Goal: Information Seeking & Learning: Check status

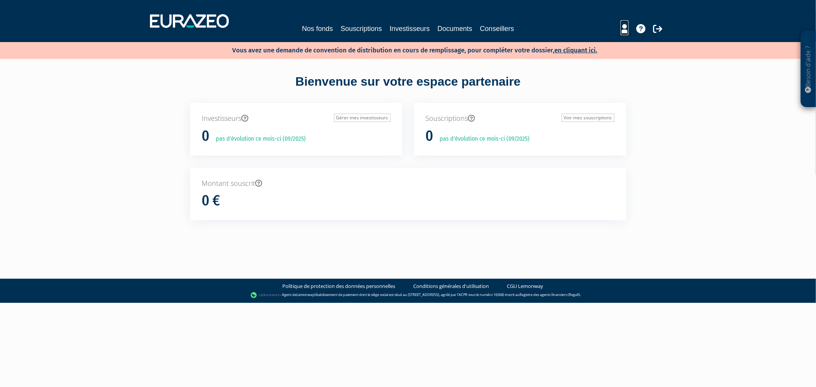
click at [622, 28] on icon at bounding box center [624, 28] width 8 height 9
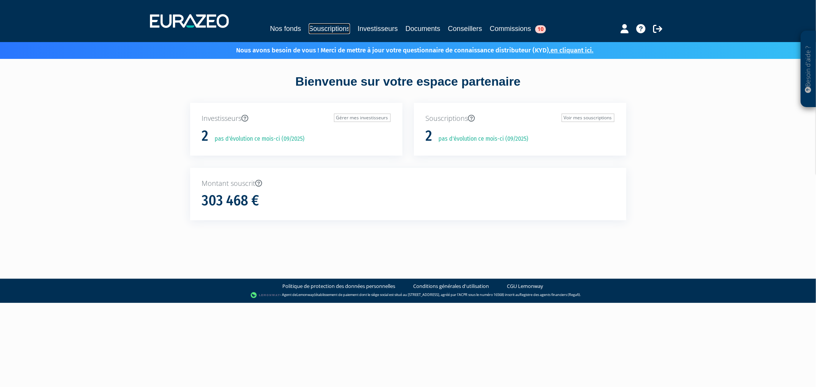
click at [330, 25] on link "Souscriptions" at bounding box center [329, 28] width 41 height 11
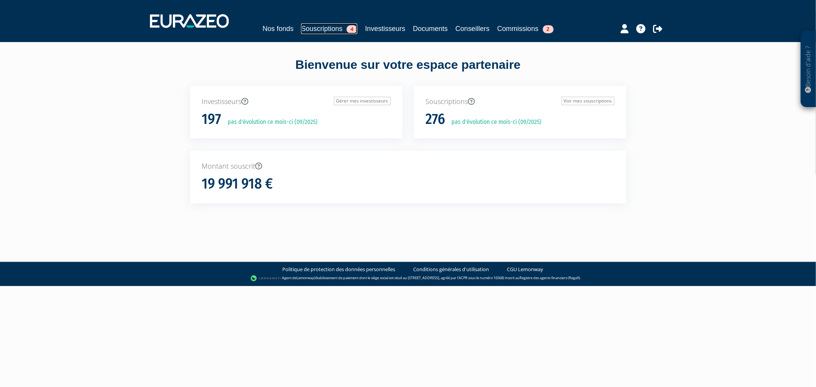
click at [305, 28] on link "Souscriptions 4" at bounding box center [329, 28] width 56 height 11
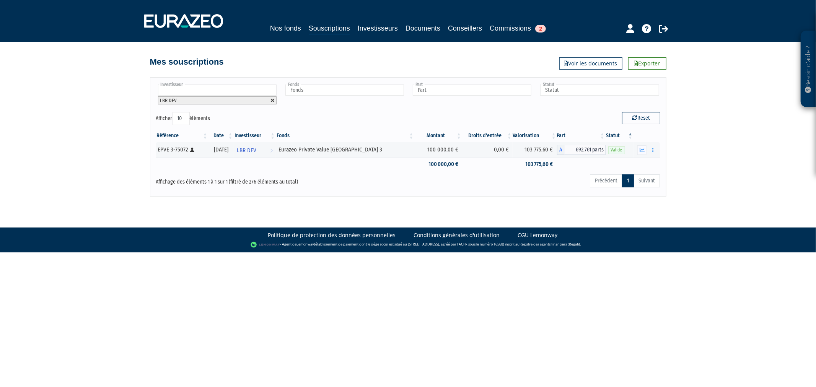
click at [270, 98] on link at bounding box center [272, 100] width 5 height 5
type input "Investisseur"
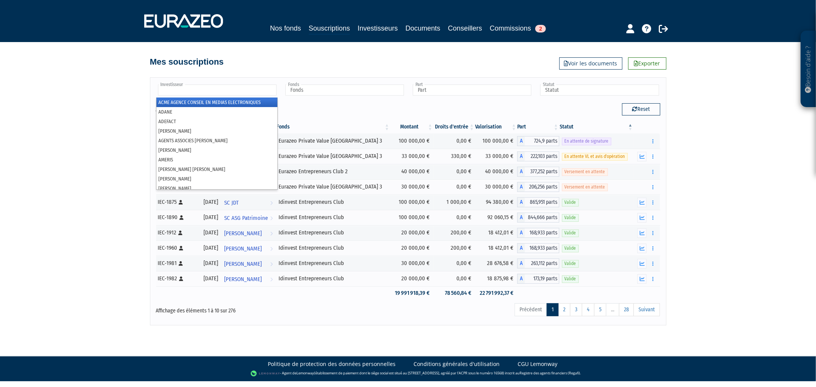
click at [268, 95] on input "text" at bounding box center [217, 90] width 119 height 11
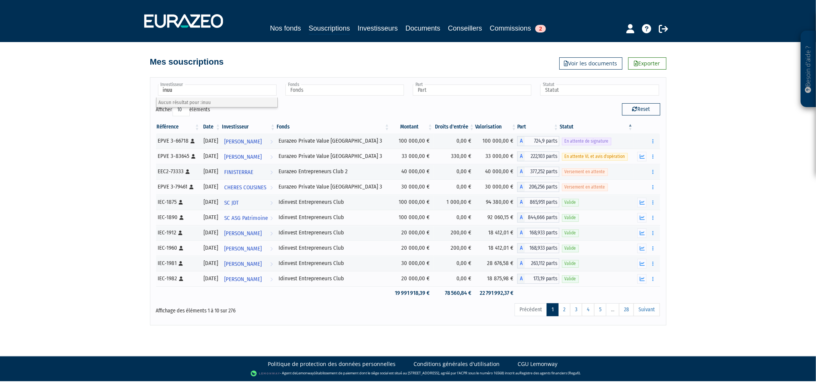
type input "inu"
type input "n"
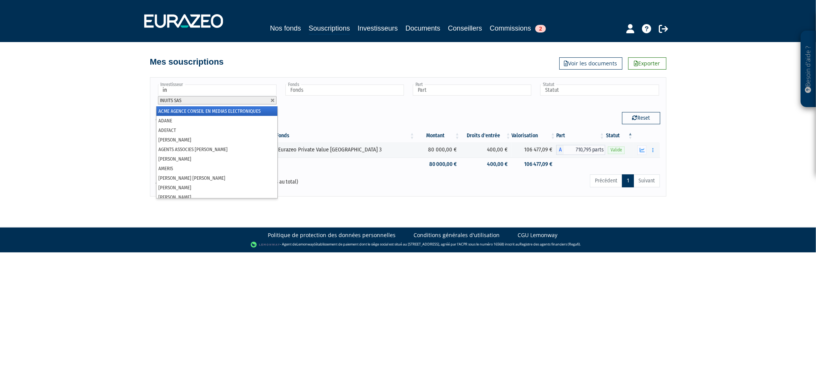
type input "inu"
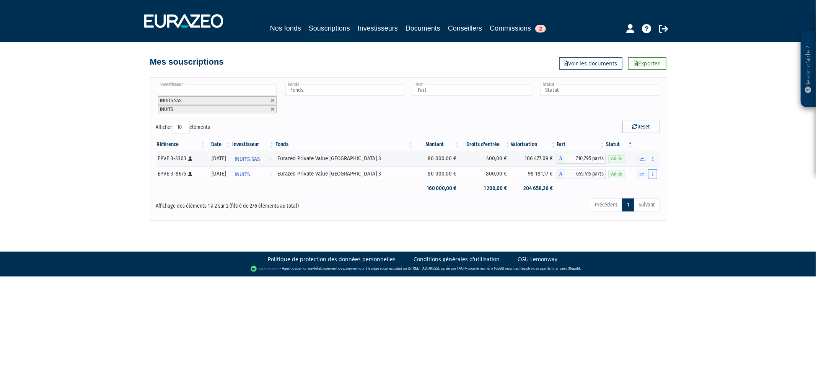
click at [649, 175] on button "button" at bounding box center [652, 174] width 9 height 10
click at [639, 215] on link "Historique de rachat(s)" at bounding box center [623, 216] width 63 height 13
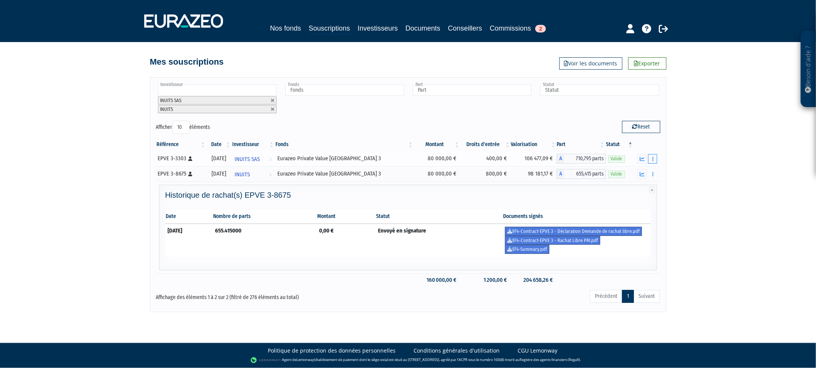
click at [653, 159] on button "button" at bounding box center [652, 159] width 9 height 10
click at [654, 159] on button "button" at bounding box center [652, 159] width 9 height 10
click at [646, 185] on link "Historique de rachat(s)" at bounding box center [623, 186] width 63 height 13
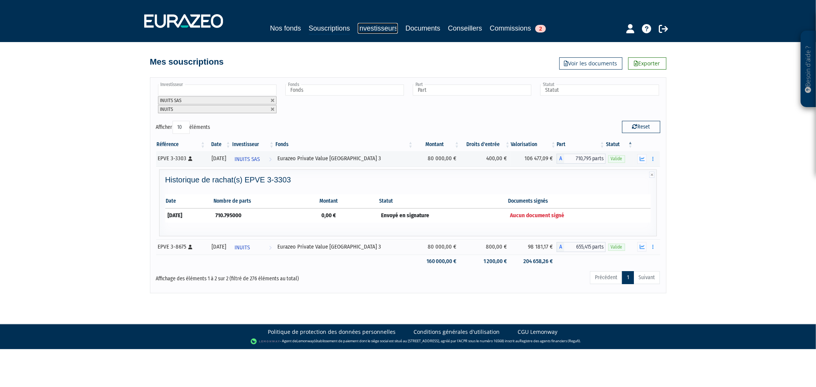
click at [383, 29] on link "Investisseurs" at bounding box center [378, 28] width 40 height 11
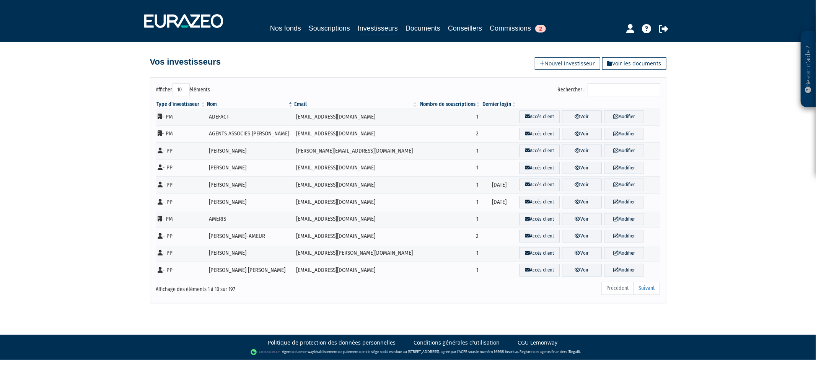
click at [597, 91] on input "Rechercher :" at bounding box center [623, 89] width 73 height 13
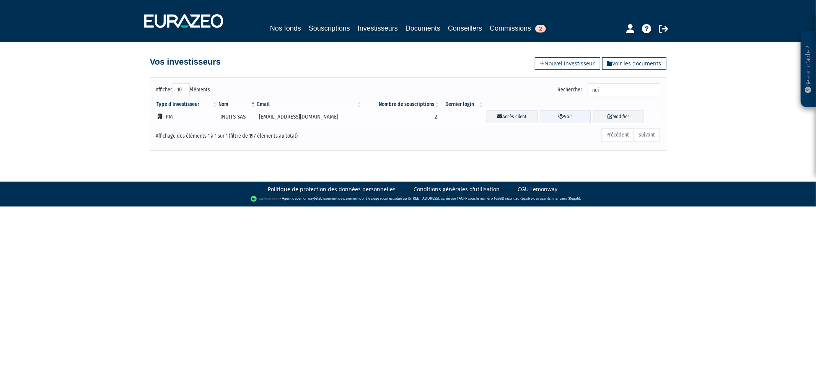
type input "nui"
click at [571, 119] on link "Voir" at bounding box center [565, 117] width 51 height 13
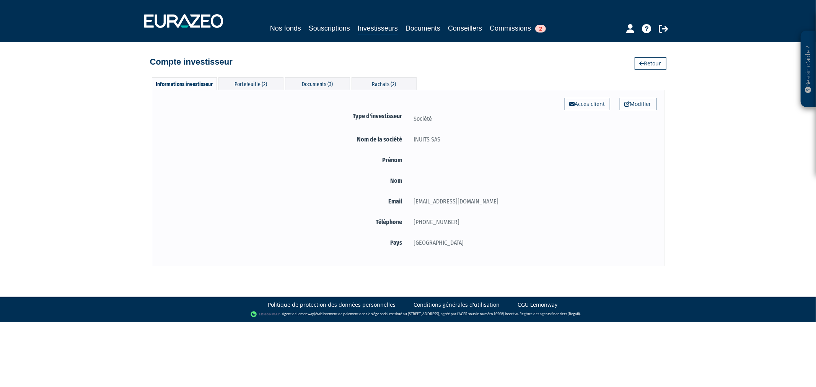
click at [442, 203] on div "[EMAIL_ADDRESS][DOMAIN_NAME]" at bounding box center [532, 202] width 248 height 10
copy form "[EMAIL_ADDRESS][DOMAIN_NAME]"
click at [381, 86] on div "Rachats (2)" at bounding box center [383, 83] width 65 height 13
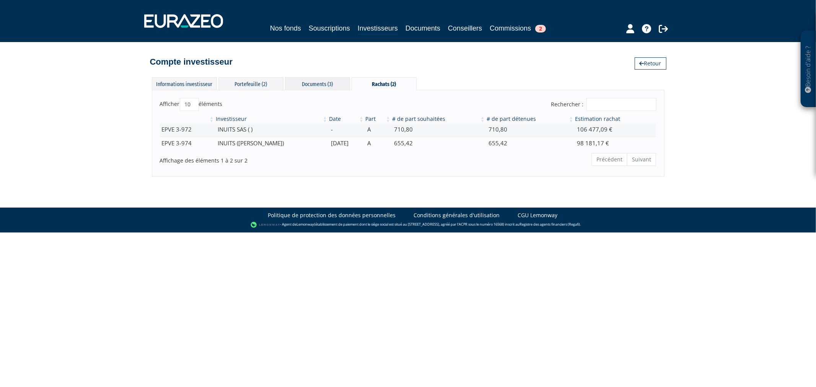
click at [301, 79] on div "Documents (3)" at bounding box center [317, 83] width 65 height 13
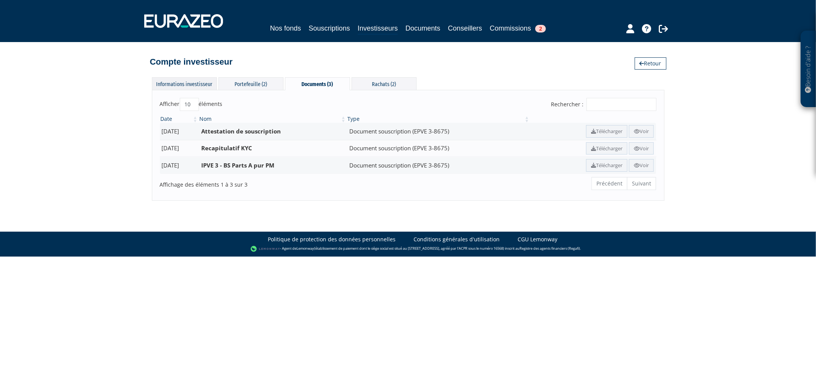
click at [182, 81] on div "Informations investisseur" at bounding box center [184, 83] width 65 height 13
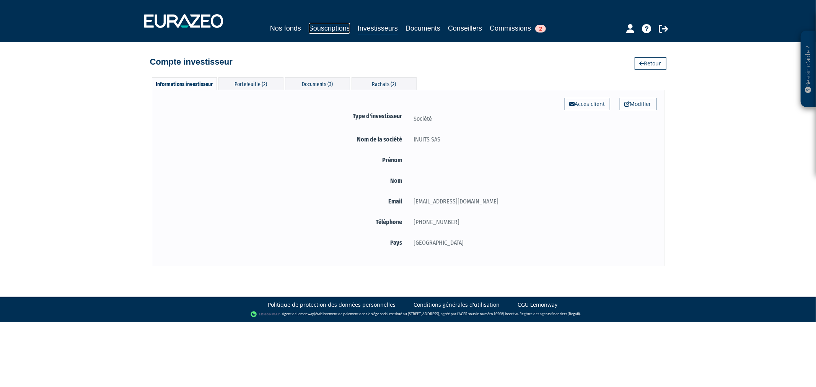
click at [310, 28] on link "Souscriptions" at bounding box center [329, 28] width 41 height 11
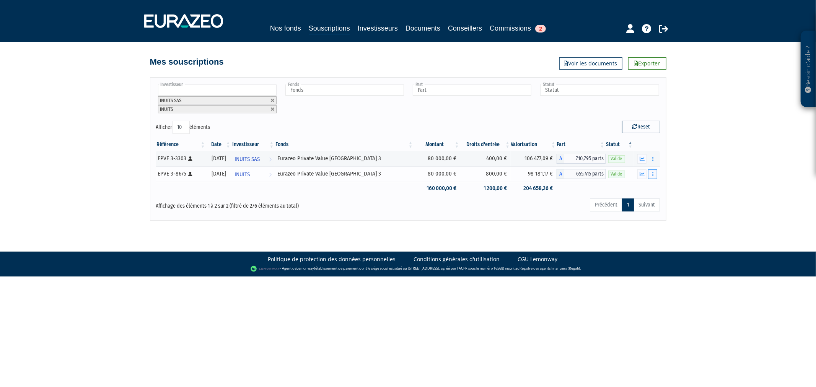
click at [652, 177] on button "button" at bounding box center [652, 174] width 9 height 10
click at [637, 216] on link "Historique de rachat(s)" at bounding box center [623, 216] width 63 height 13
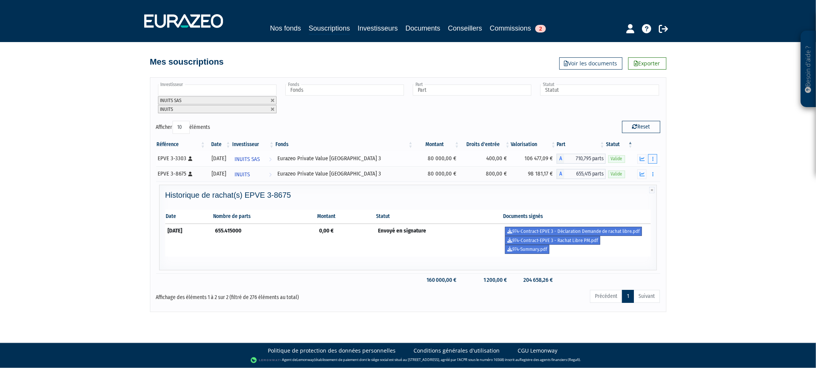
click at [651, 159] on button "button" at bounding box center [652, 159] width 9 height 10
click at [625, 183] on link "Historique de rachat(s)" at bounding box center [623, 186] width 63 height 13
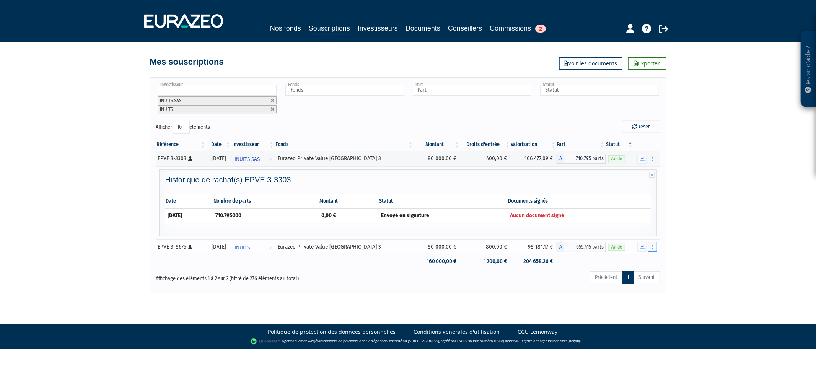
click at [652, 249] on icon "button" at bounding box center [652, 246] width 1 height 5
click at [636, 286] on link "Historique de rachat(s)" at bounding box center [623, 289] width 63 height 13
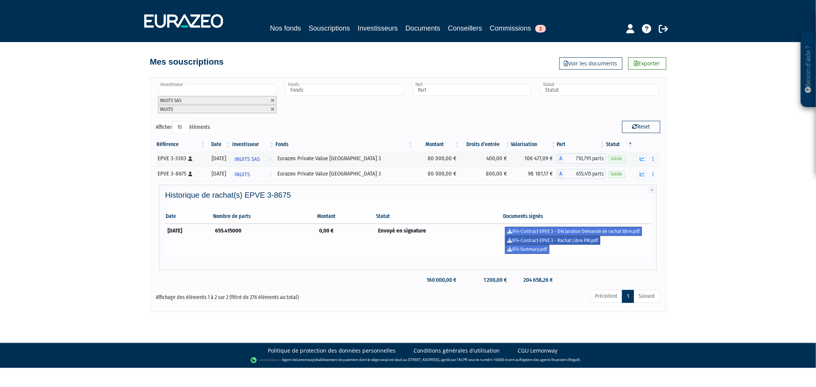
click at [551, 238] on link "974-Contract-EPVE 3 - Rachat Libre PM.pdf" at bounding box center [552, 240] width 95 height 9
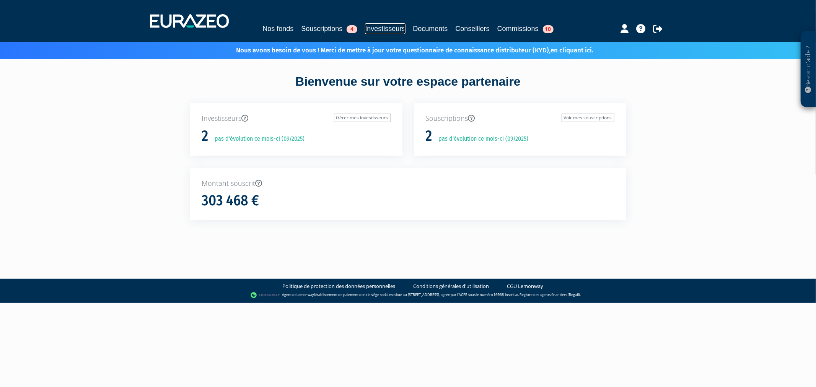
click at [372, 29] on link "Investisseurs" at bounding box center [385, 28] width 40 height 11
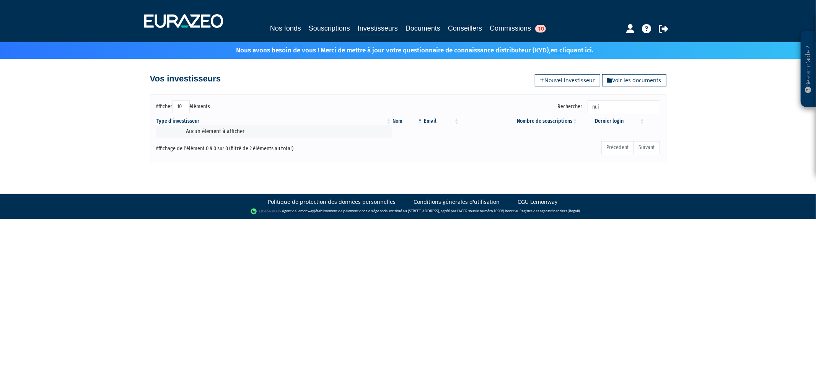
click at [285, 17] on div "Nos fonds Souscriptions Investisseurs Documents Conseillers Commissions 10" at bounding box center [407, 21] width 539 height 28
click at [309, 29] on link "Souscriptions" at bounding box center [329, 28] width 41 height 11
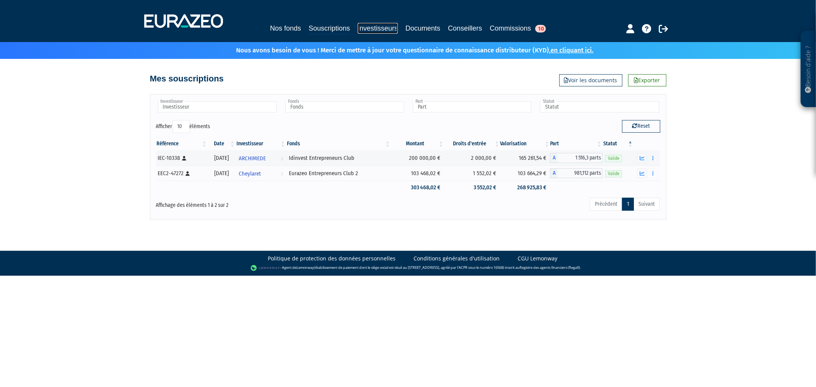
click at [384, 28] on link "Investisseurs" at bounding box center [378, 28] width 40 height 11
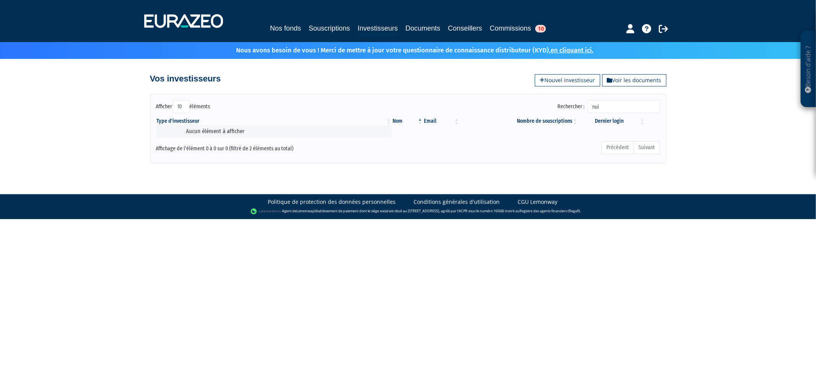
click at [601, 104] on input "nui" at bounding box center [623, 106] width 73 height 13
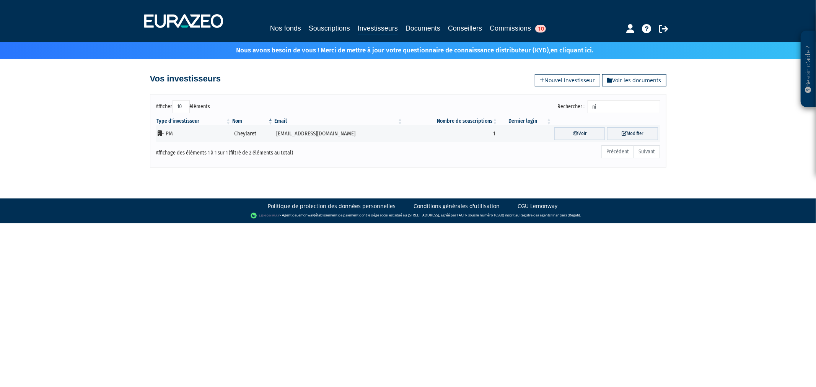
type input "i"
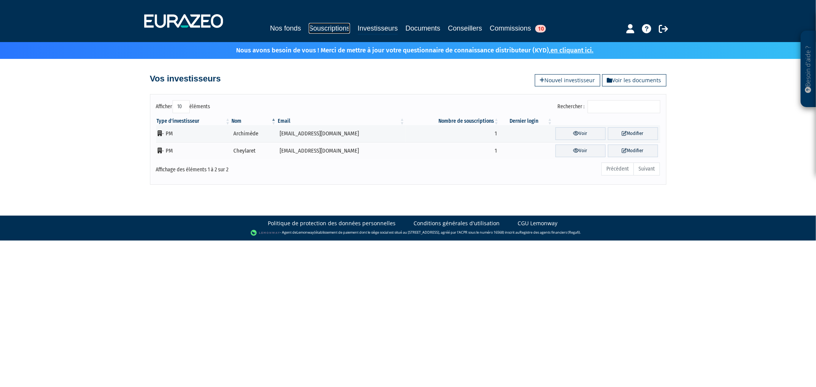
click at [319, 29] on link "Souscriptions" at bounding box center [329, 28] width 41 height 11
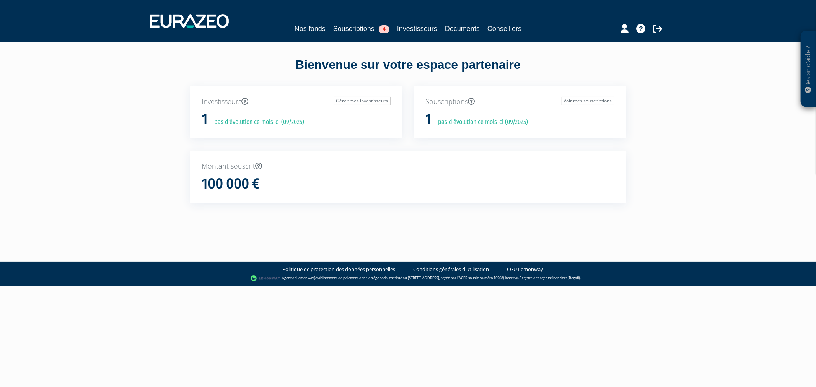
click at [354, 37] on nav "Nos fonds Souscriptions 4 Investisseurs Documents Conseillers" at bounding box center [408, 21] width 816 height 42
click at [352, 33] on link "Souscriptions 4" at bounding box center [361, 28] width 56 height 11
click at [333, 31] on link "Souscriptions 4" at bounding box center [337, 28] width 56 height 11
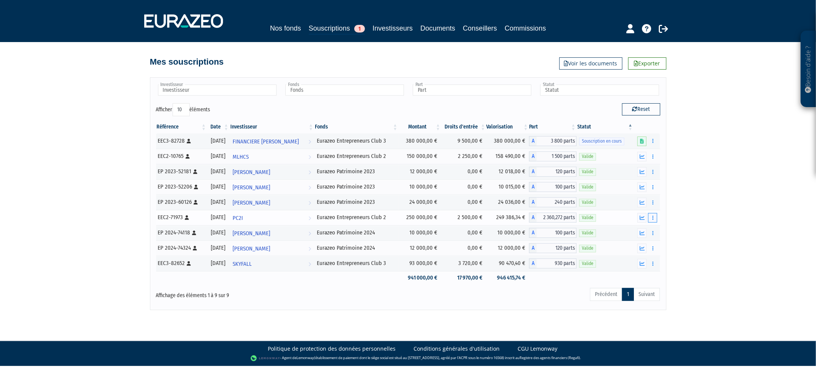
click at [653, 220] on button "button" at bounding box center [652, 218] width 9 height 10
click at [637, 234] on link "Documents" at bounding box center [635, 231] width 38 height 13
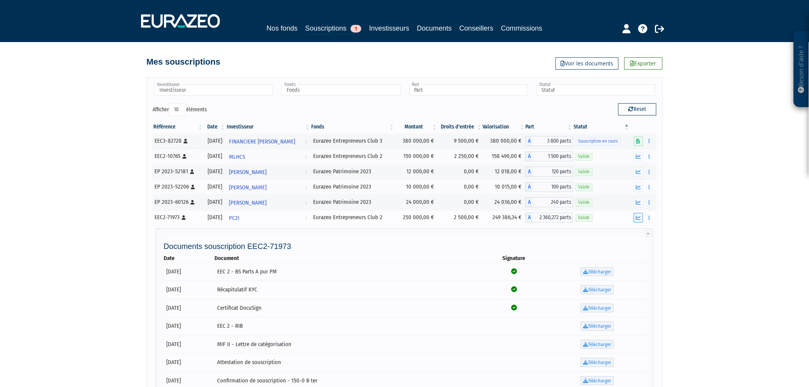
click at [640, 222] on button "button" at bounding box center [638, 218] width 9 height 10
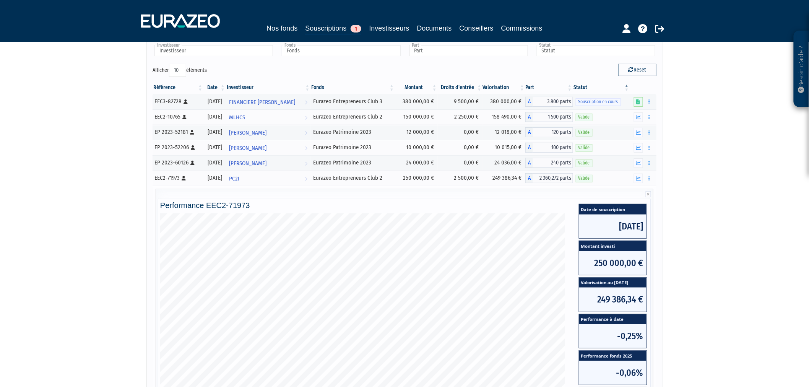
scroll to position [127, 0]
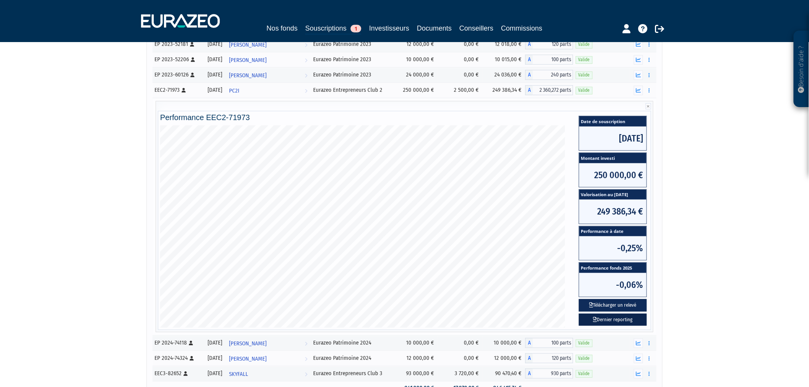
click at [623, 320] on link "Dernier reporting" at bounding box center [613, 320] width 68 height 13
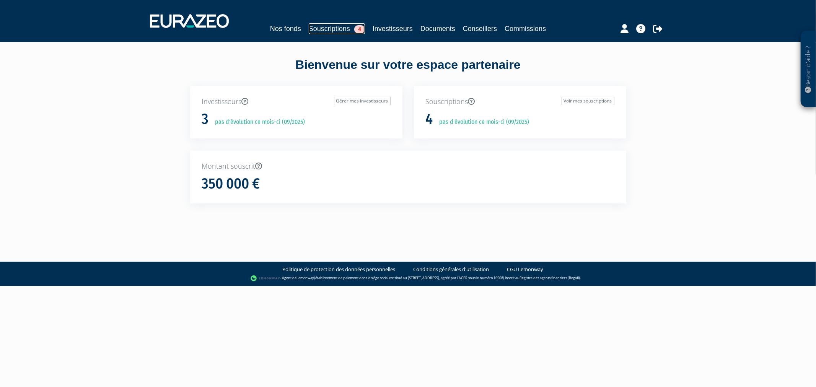
click at [342, 33] on link "Souscriptions 4" at bounding box center [337, 28] width 56 height 11
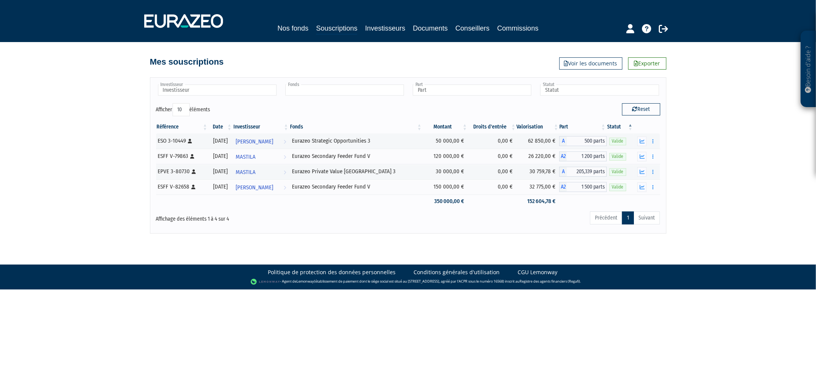
click at [347, 91] on input "text" at bounding box center [344, 90] width 119 height 11
click at [354, 104] on li "Eurazeo Private Value [GEOGRAPHIC_DATA] 3" at bounding box center [344, 103] width 121 height 10
